Goal: Use online tool/utility: Utilize a website feature to perform a specific function

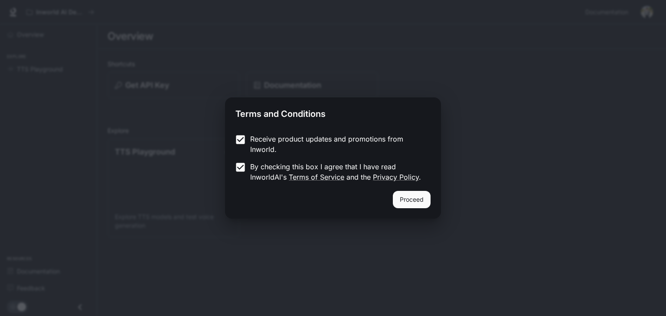
click at [417, 195] on button "Proceed" at bounding box center [412, 199] width 38 height 17
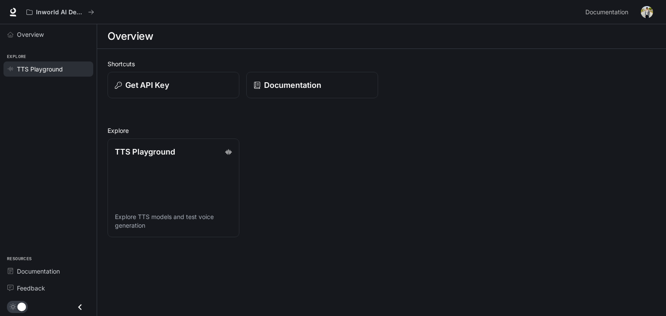
click at [43, 74] on span "TTS Playground" at bounding box center [40, 69] width 46 height 9
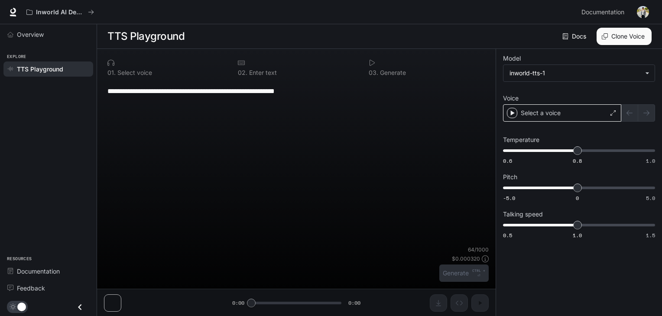
click at [560, 120] on div "Select a voice" at bounding box center [562, 112] width 118 height 17
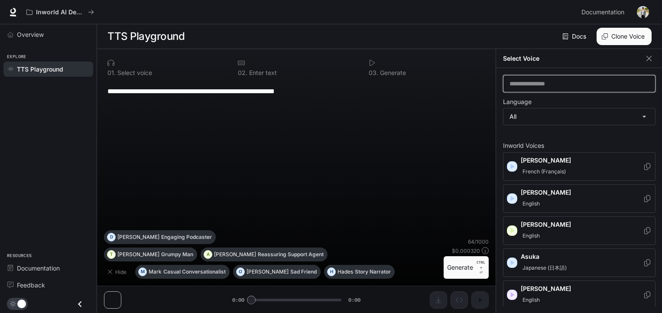
click at [544, 85] on input "text" at bounding box center [580, 83] width 152 height 9
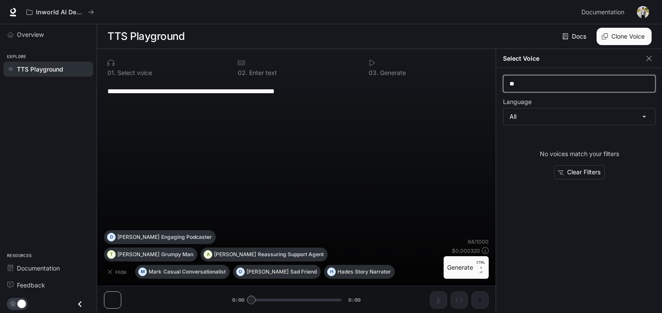
type input "*"
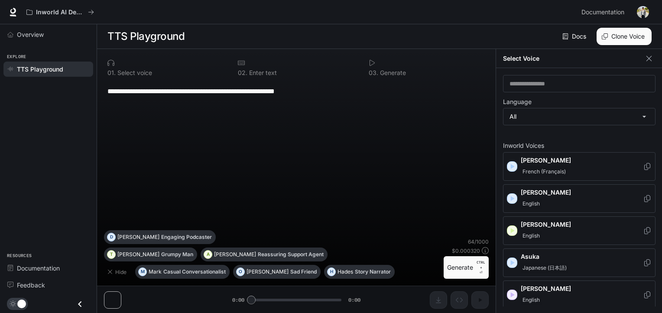
click at [549, 108] on label "Language" at bounding box center [579, 103] width 153 height 9
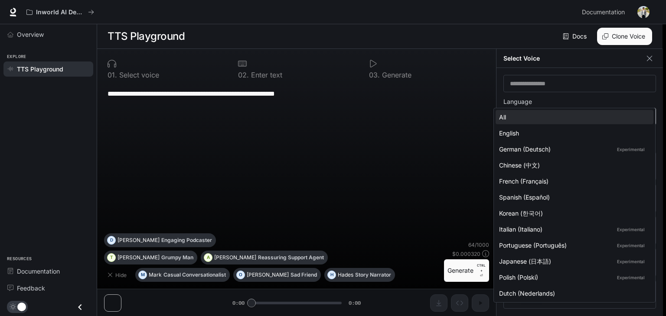
click at [551, 120] on body "**********" at bounding box center [333, 158] width 666 height 317
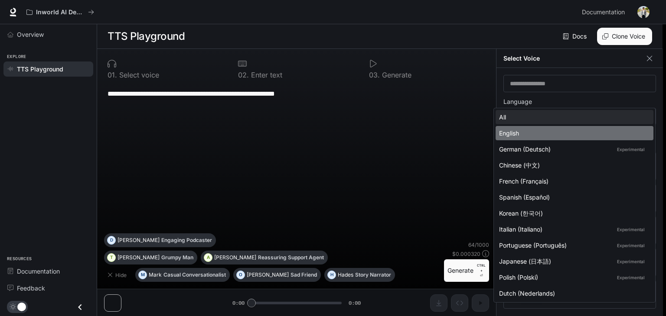
click at [590, 132] on div "English" at bounding box center [572, 133] width 147 height 9
type input "*****"
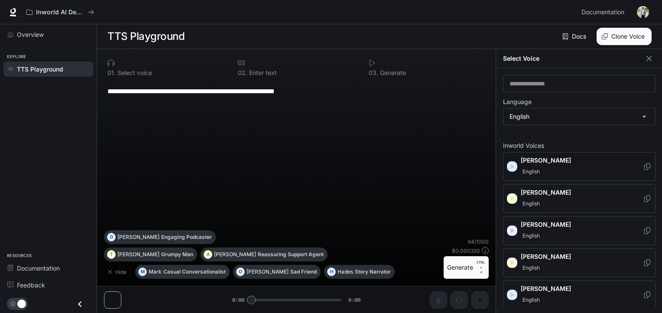
click at [510, 179] on div "[PERSON_NAME]" at bounding box center [579, 166] width 153 height 29
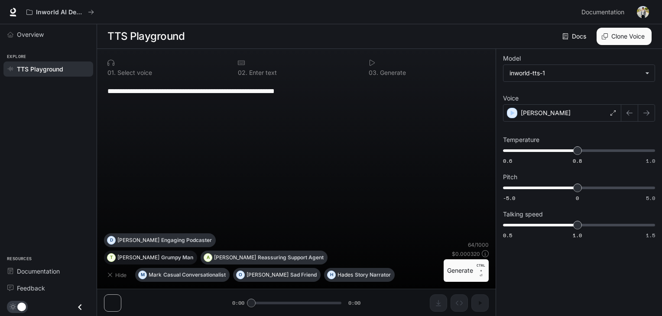
click at [167, 259] on button "T [PERSON_NAME] Man" at bounding box center [150, 258] width 93 height 14
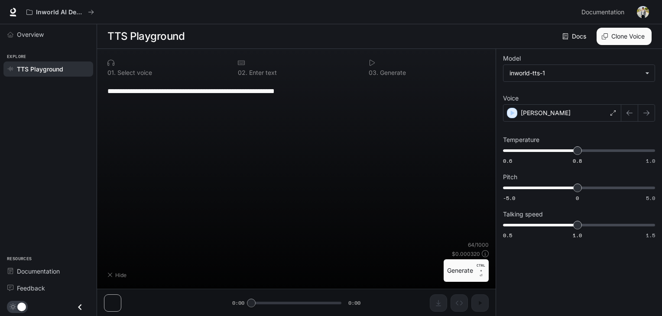
type textarea "**********"
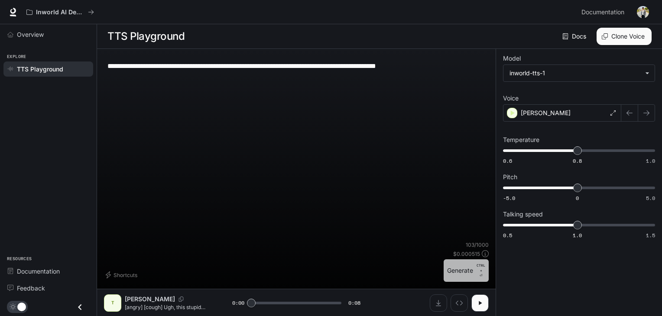
click at [444, 274] on button "Generate CTRL + ⏎" at bounding box center [466, 271] width 45 height 23
type input "*"
drag, startPoint x: 466, startPoint y: 75, endPoint x: 26, endPoint y: 31, distance: 442.5
click at [26, 31] on div "**********" at bounding box center [331, 158] width 662 height 317
click at [26, 36] on span "Overview" at bounding box center [30, 34] width 27 height 9
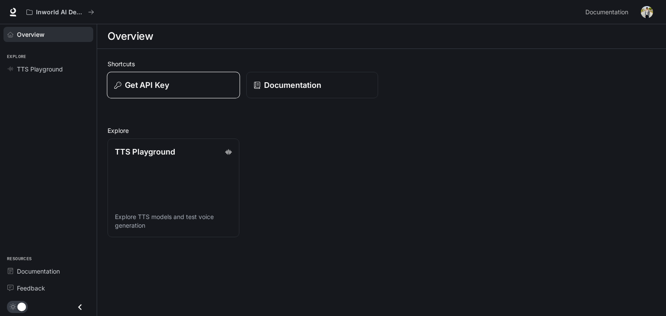
click at [223, 91] on div "Get API Key" at bounding box center [173, 85] width 118 height 12
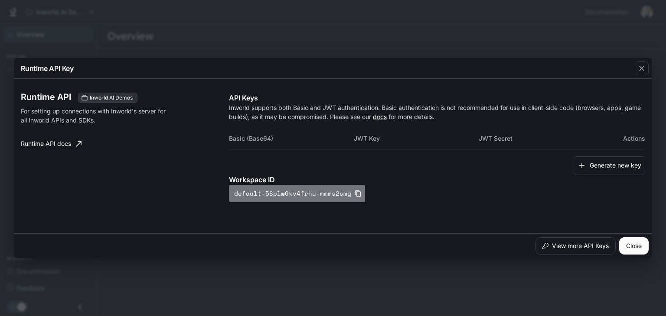
click at [326, 194] on button "default-58plw6kv4frhu-mmms2smg" at bounding box center [297, 193] width 136 height 17
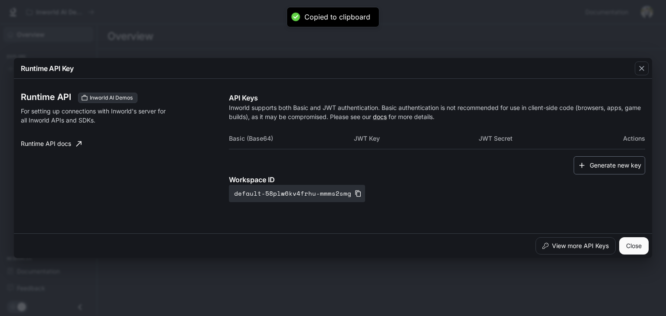
click at [616, 163] on button "Generate new key" at bounding box center [609, 165] width 72 height 19
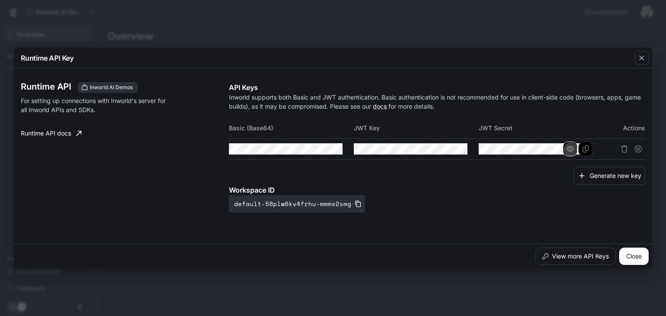
click at [575, 147] on button "button" at bounding box center [570, 149] width 15 height 15
click at [460, 154] on button "Copy Key" at bounding box center [460, 149] width 15 height 15
click at [447, 153] on button "button" at bounding box center [445, 149] width 15 height 15
click at [317, 151] on icon "button" at bounding box center [320, 149] width 7 height 5
click at [279, 155] on td at bounding box center [291, 149] width 125 height 21
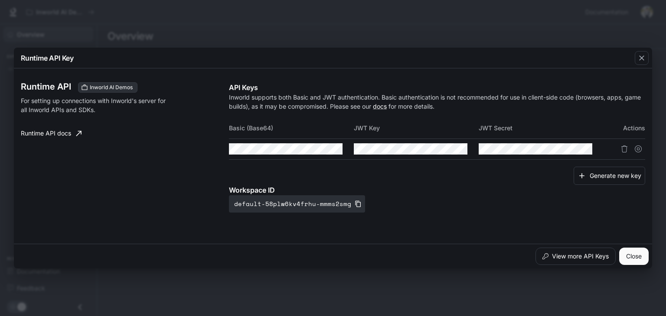
click at [279, 155] on td at bounding box center [291, 149] width 125 height 21
click at [494, 156] on td at bounding box center [541, 149] width 125 height 21
click at [380, 142] on td at bounding box center [416, 149] width 125 height 21
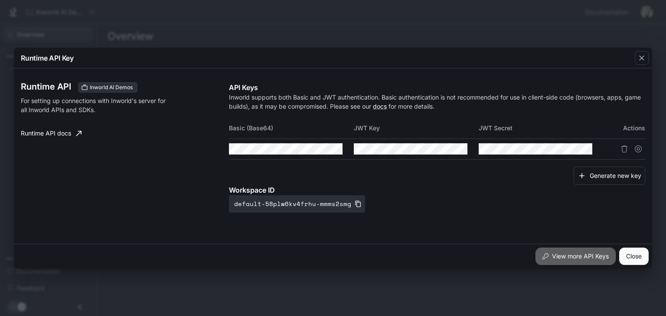
click at [566, 265] on button "View more API Keys" at bounding box center [575, 256] width 80 height 17
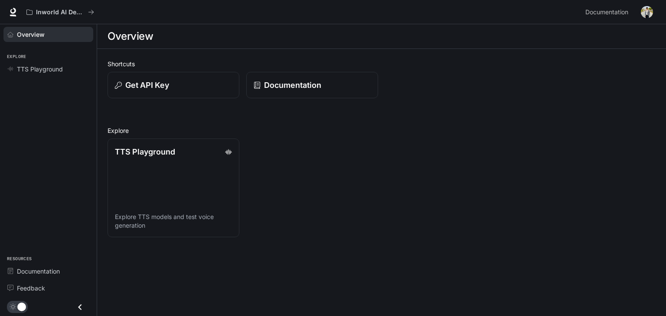
click at [261, 107] on div "Shortcuts Get API Key Documentation Explore TTS Playground Explore TTS models a…" at bounding box center [381, 148] width 548 height 178
click at [209, 173] on link "TTS Playground Explore TTS models and test voice generation" at bounding box center [173, 188] width 133 height 100
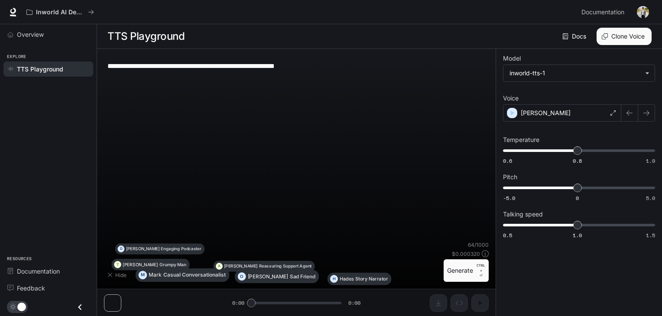
type textarea "**********"
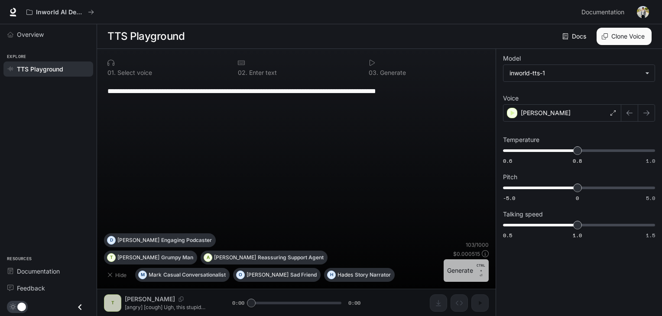
click at [444, 270] on button "Generate CTRL + ⏎" at bounding box center [466, 271] width 45 height 23
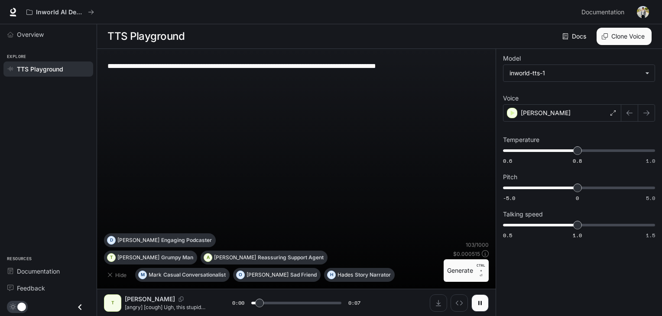
click at [378, 195] on div "**********" at bounding box center [296, 145] width 385 height 178
type input "*"
click at [264, 258] on button "A [PERSON_NAME] Reassuring Support Agent" at bounding box center [264, 258] width 127 height 14
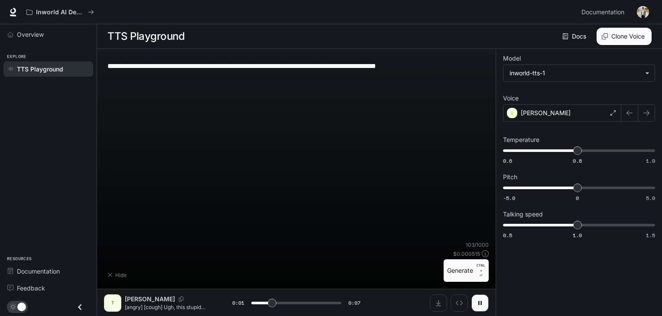
type textarea "**********"
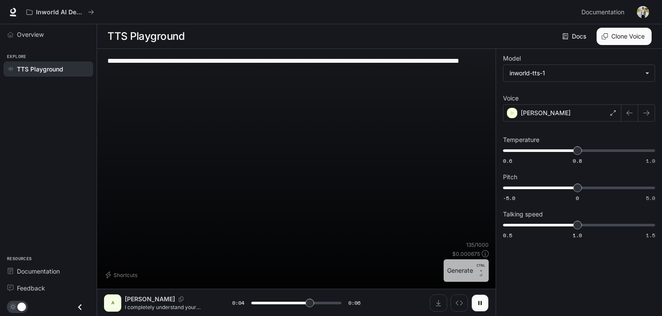
click at [456, 276] on button "Generate CTRL + ⏎" at bounding box center [466, 271] width 45 height 23
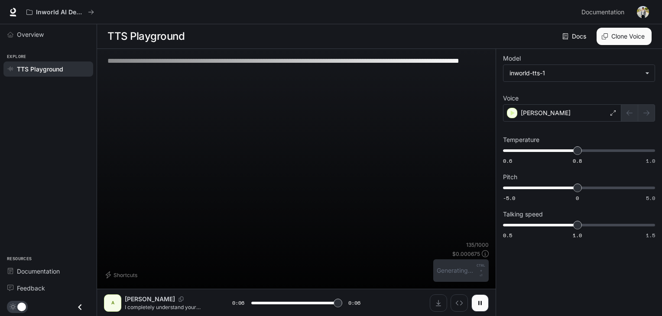
type input "*"
